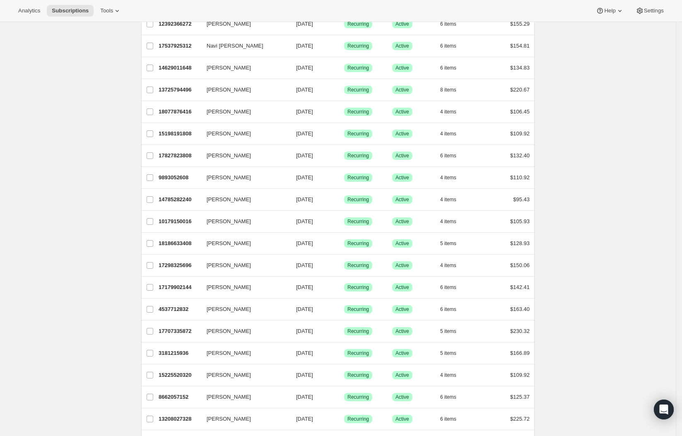
scroll to position [811, 0]
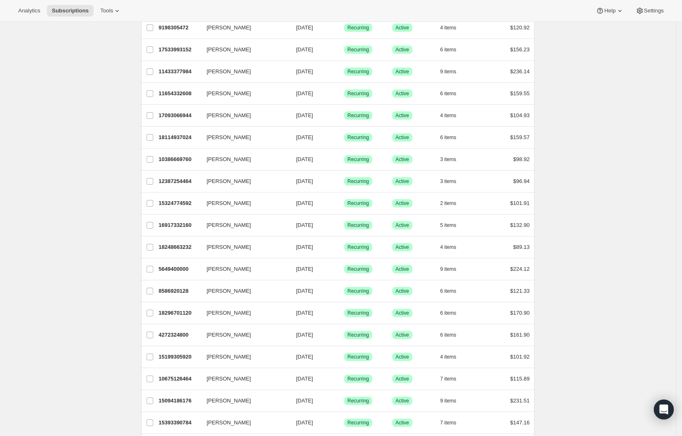
scroll to position [0, 0]
